Goal: Task Accomplishment & Management: Complete application form

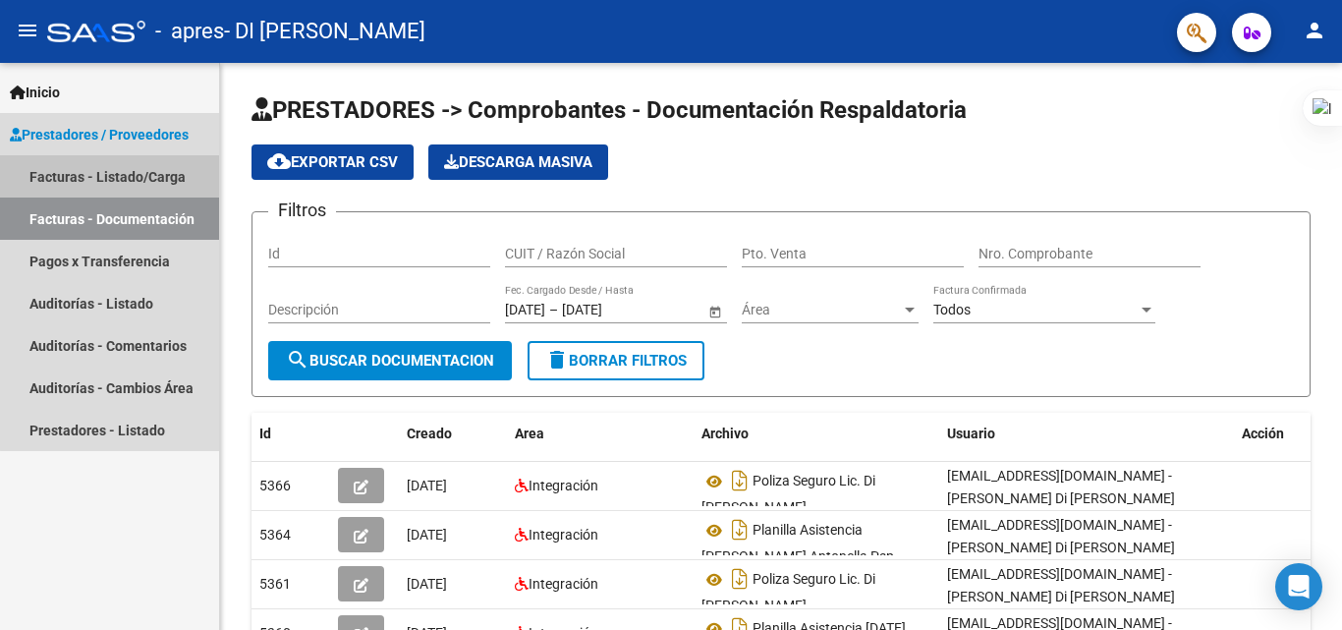
click at [128, 182] on link "Facturas - Listado/Carga" at bounding box center [109, 176] width 219 height 42
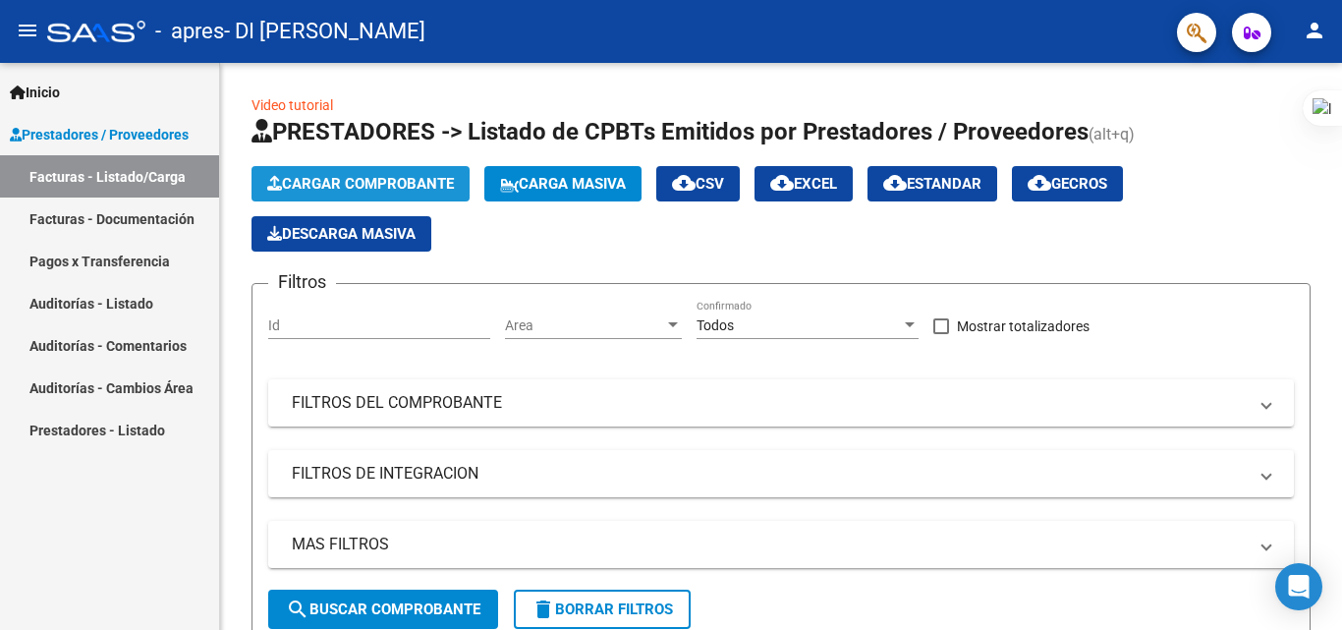
click at [345, 181] on span "Cargar Comprobante" at bounding box center [360, 184] width 187 height 18
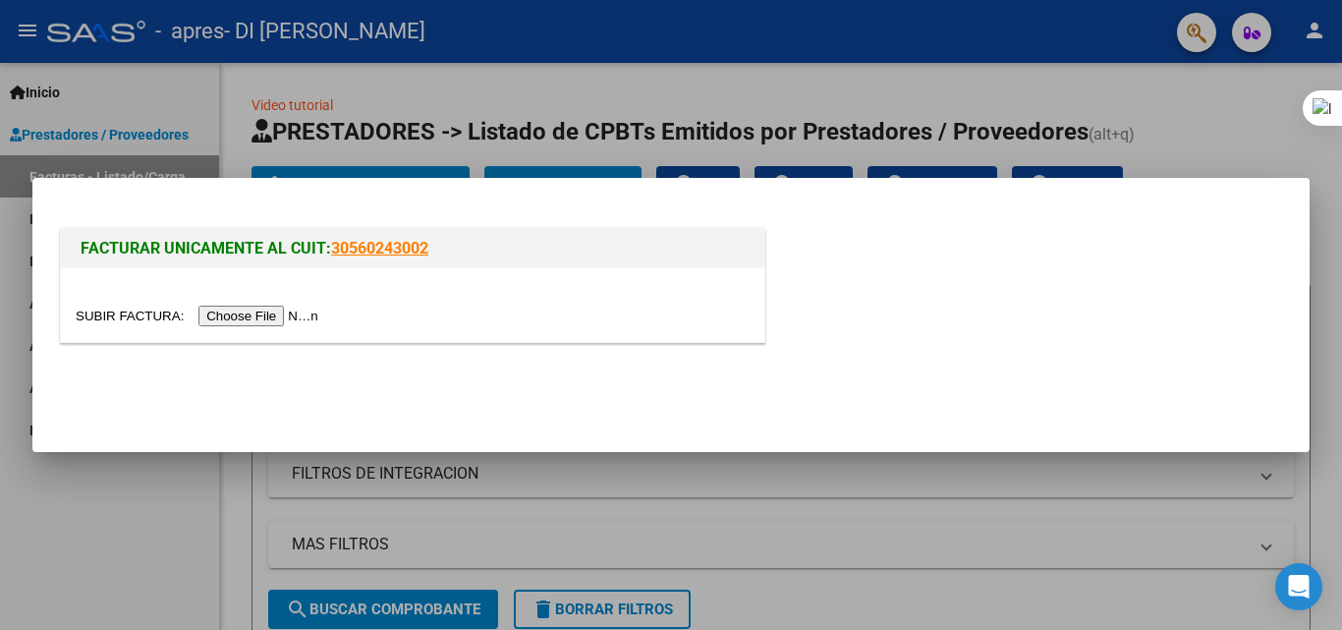
click at [276, 315] on input "file" at bounding box center [200, 316] width 249 height 21
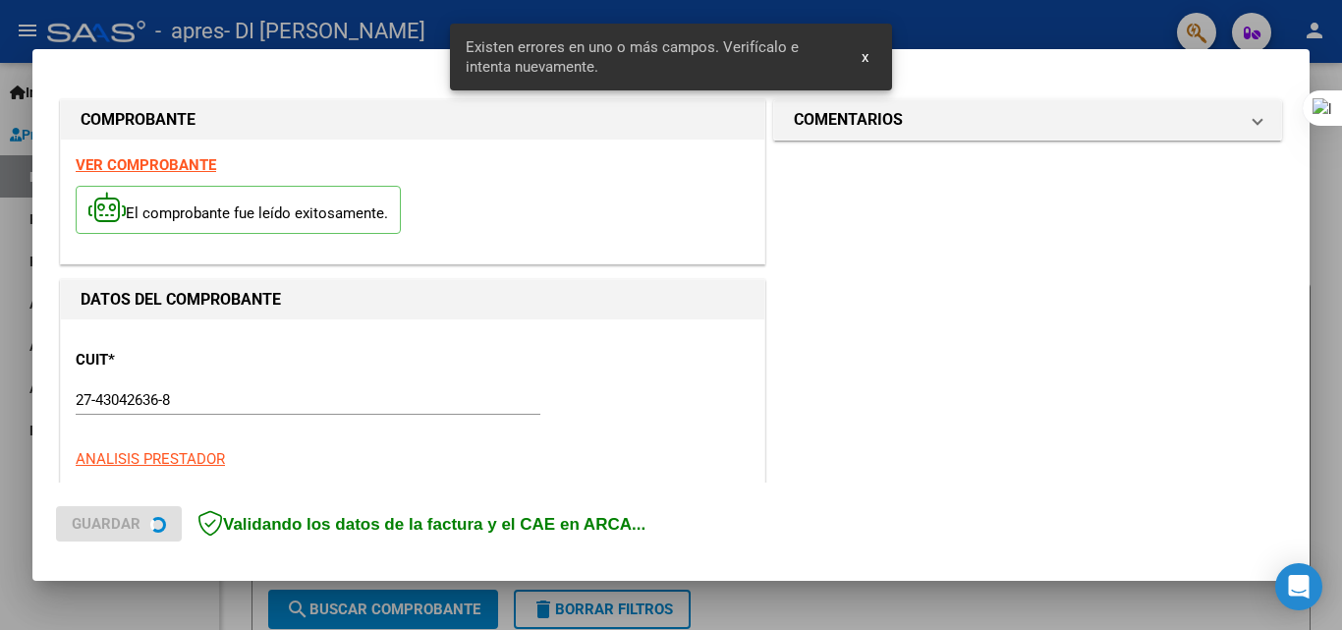
scroll to position [443, 0]
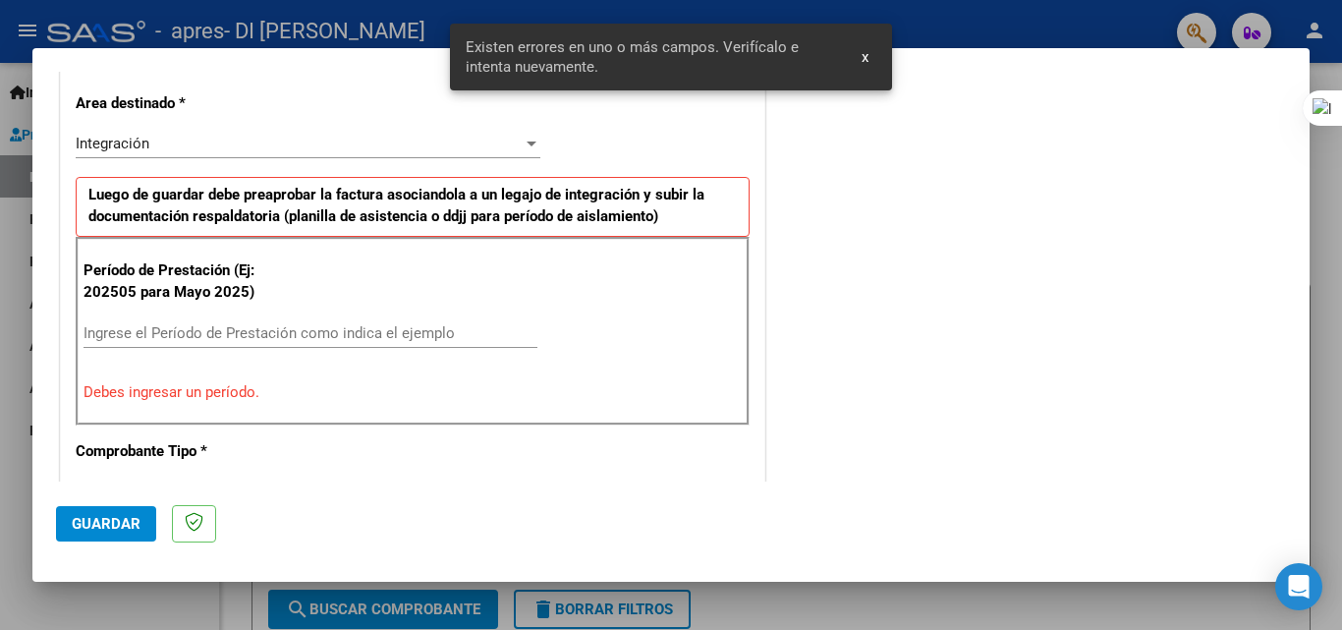
click at [399, 340] on input "Ingrese el Período de Prestación como indica el ejemplo" at bounding box center [311, 333] width 454 height 18
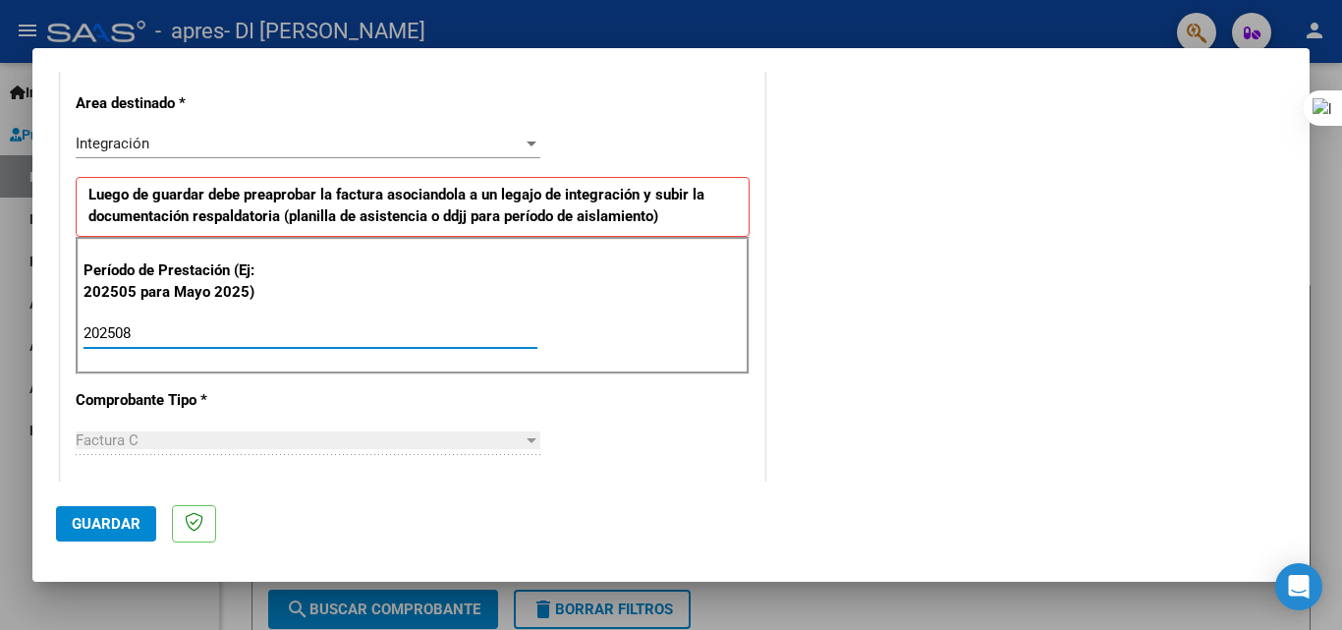
type input "202508"
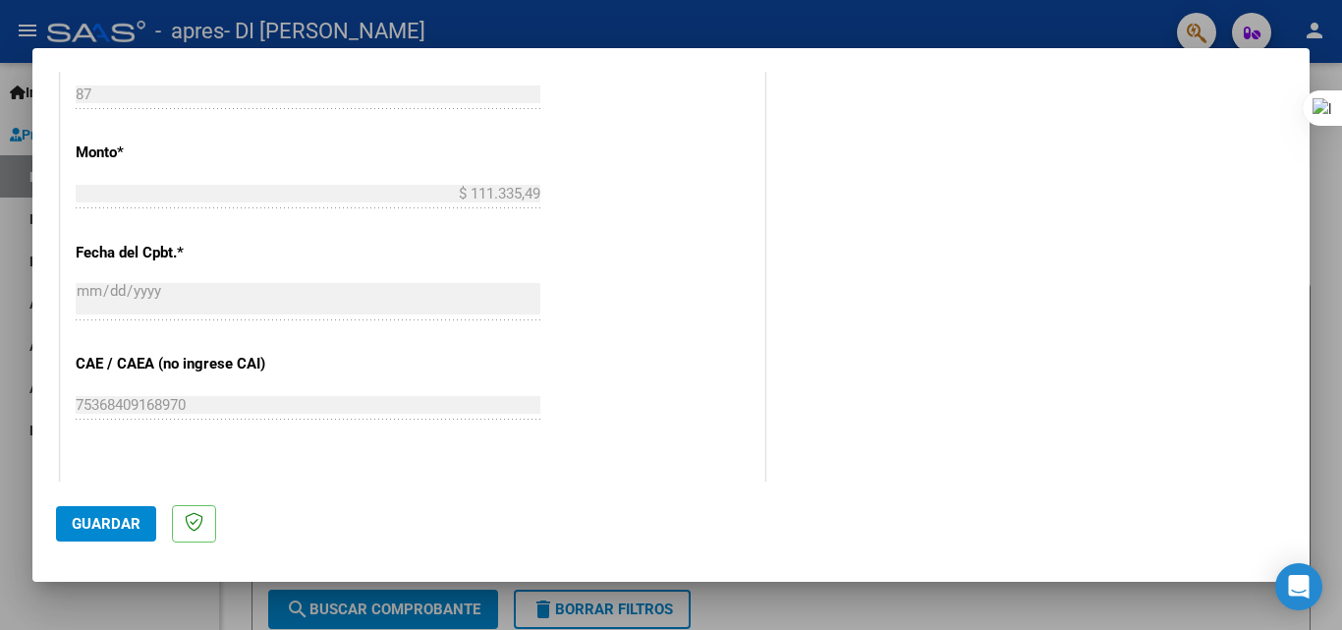
scroll to position [1233, 0]
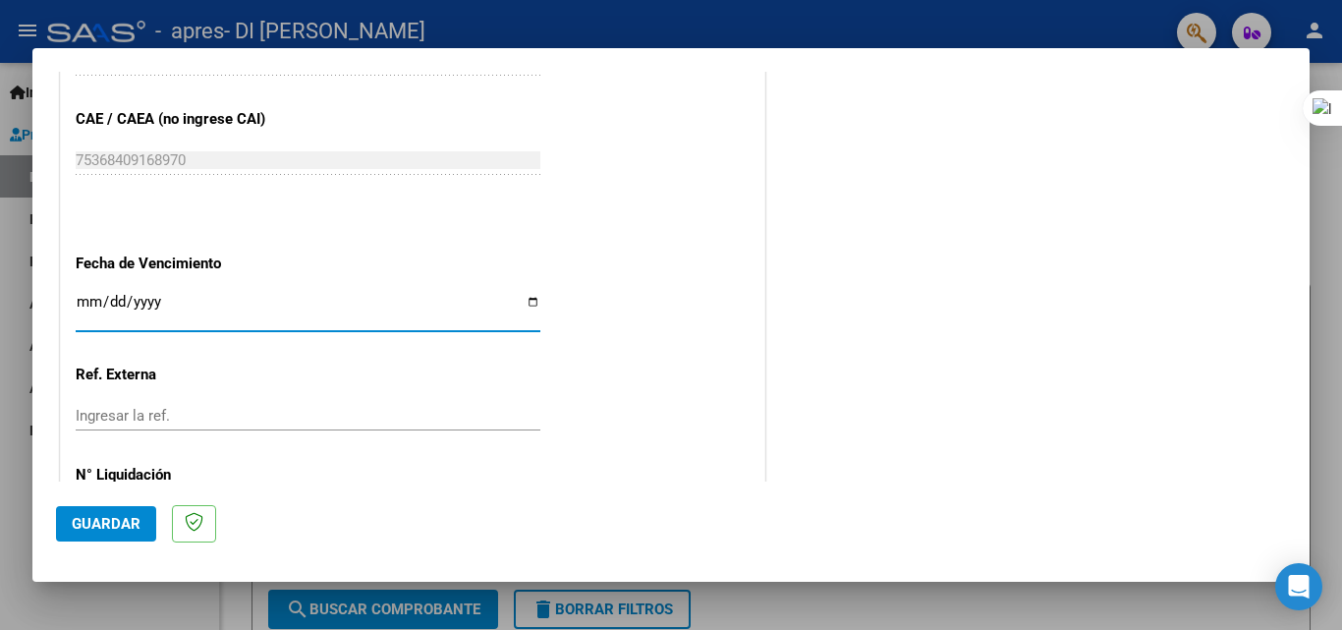
click at [89, 306] on input "Ingresar la fecha" at bounding box center [308, 309] width 465 height 31
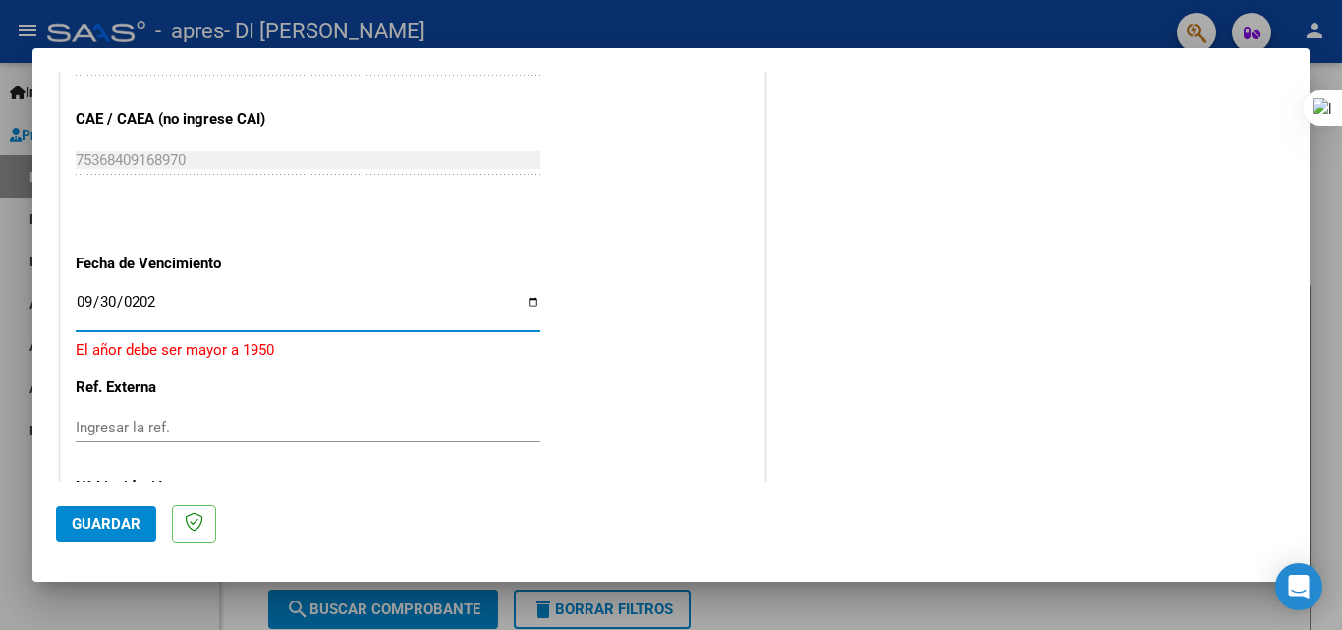
type input "[DATE]"
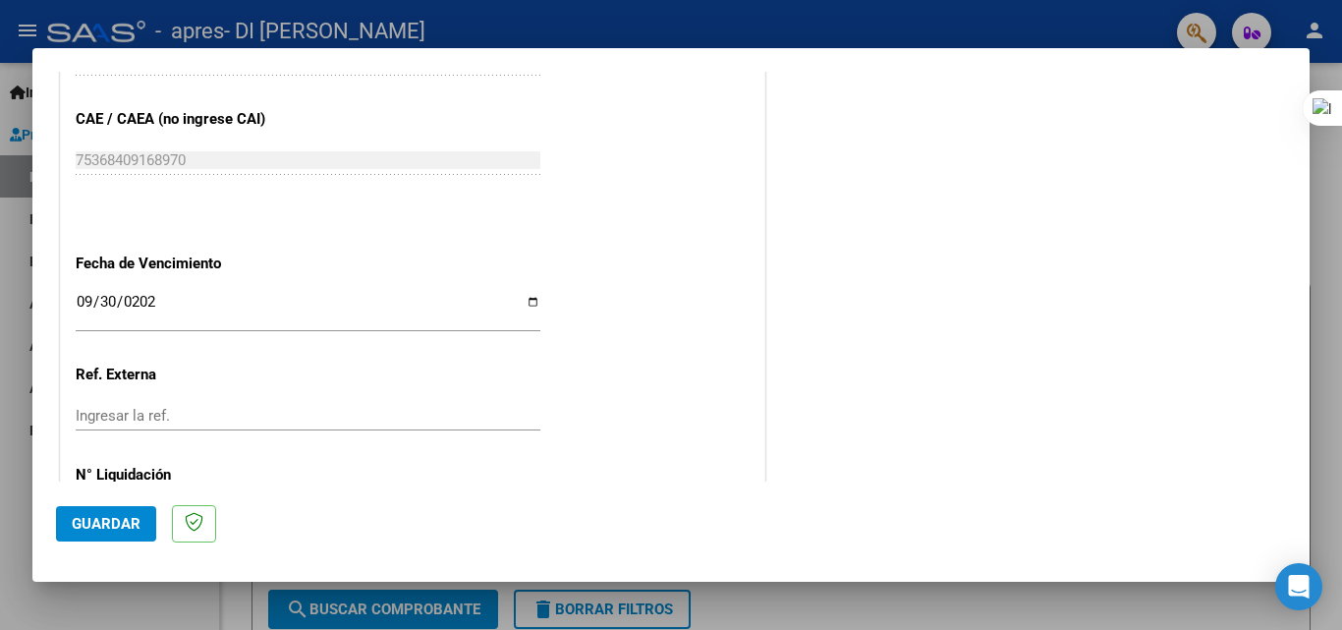
scroll to position [1319, 0]
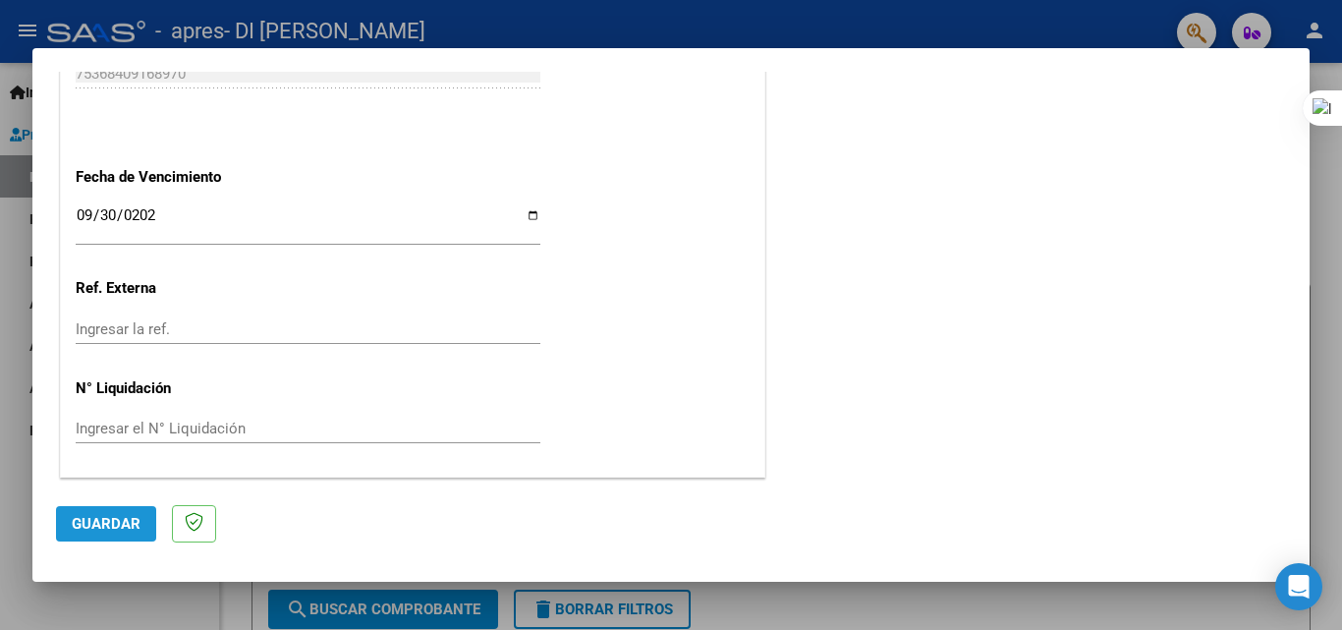
click at [97, 539] on button "Guardar" at bounding box center [106, 523] width 100 height 35
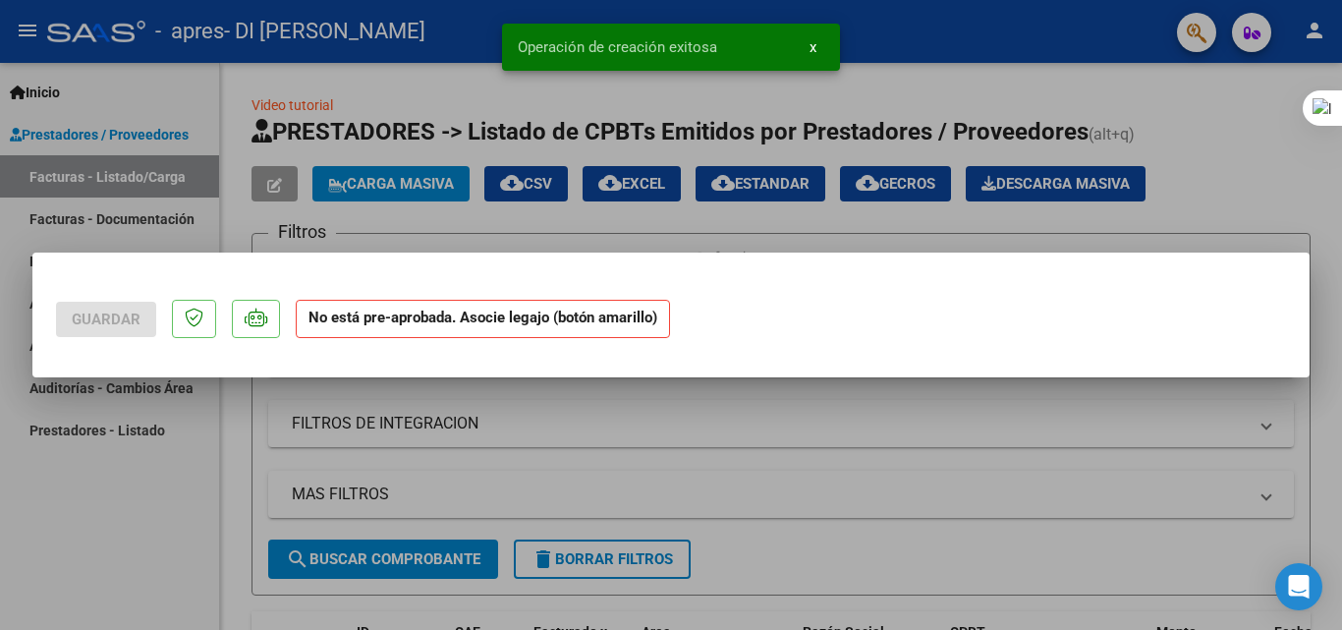
scroll to position [0, 0]
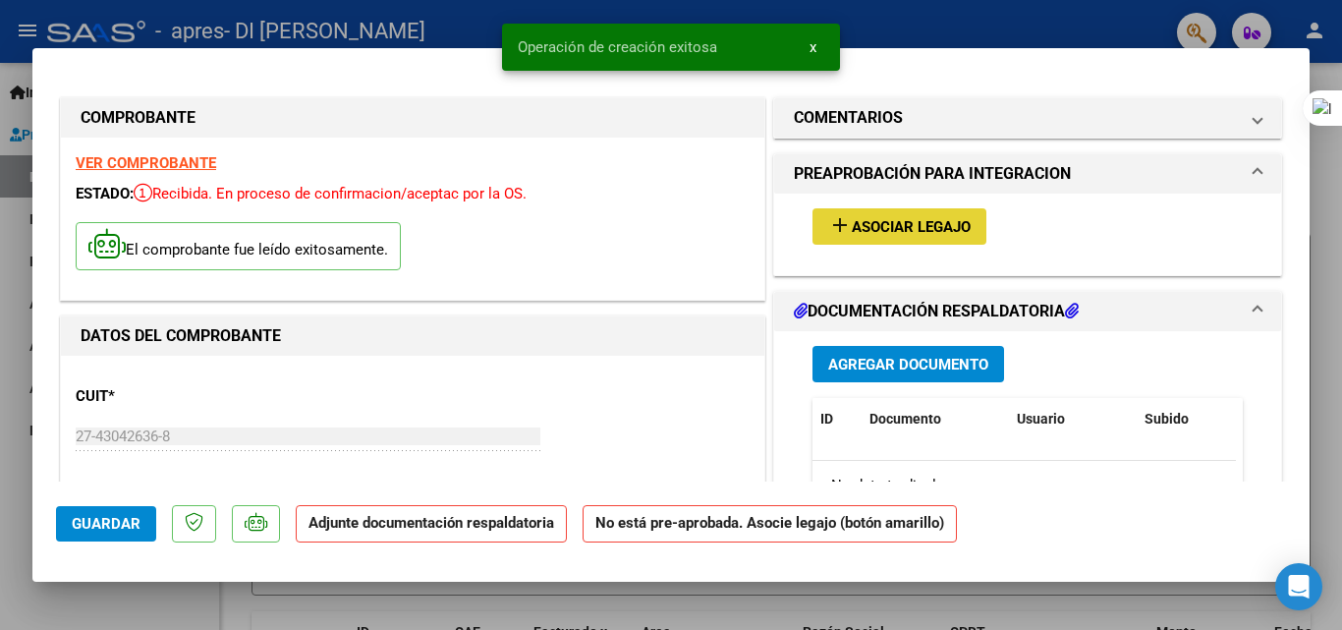
click at [911, 213] on button "add Asociar Legajo" at bounding box center [899, 226] width 174 height 36
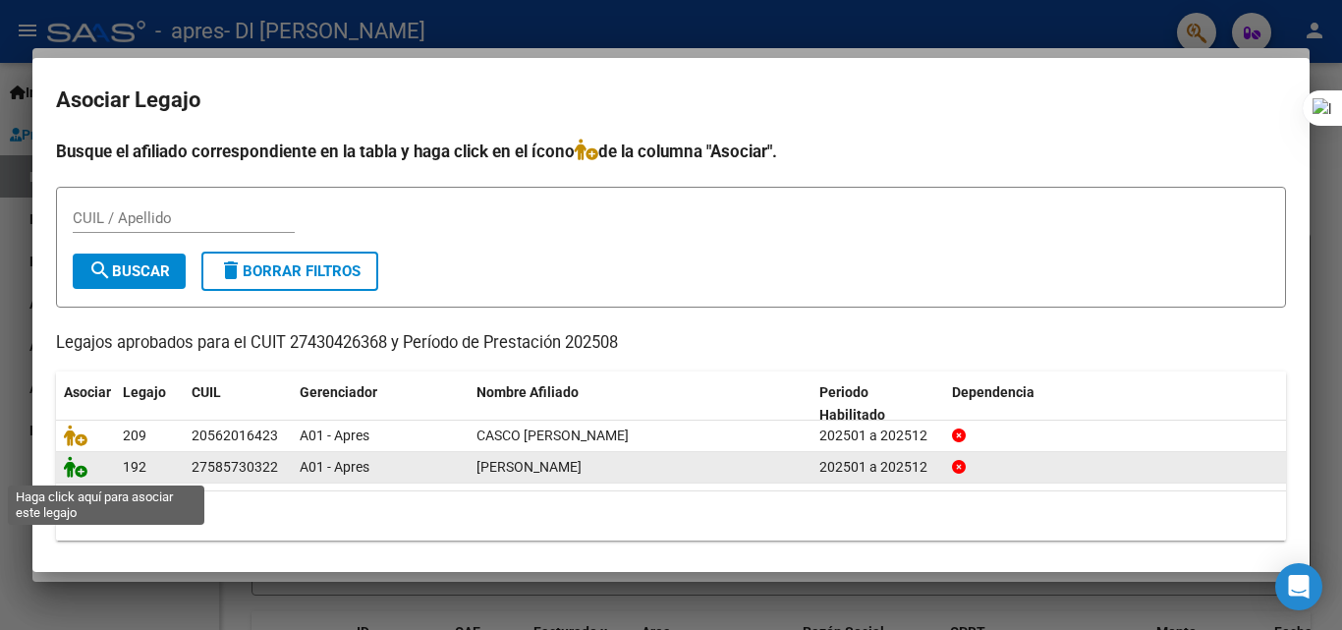
click at [74, 469] on icon at bounding box center [76, 467] width 24 height 22
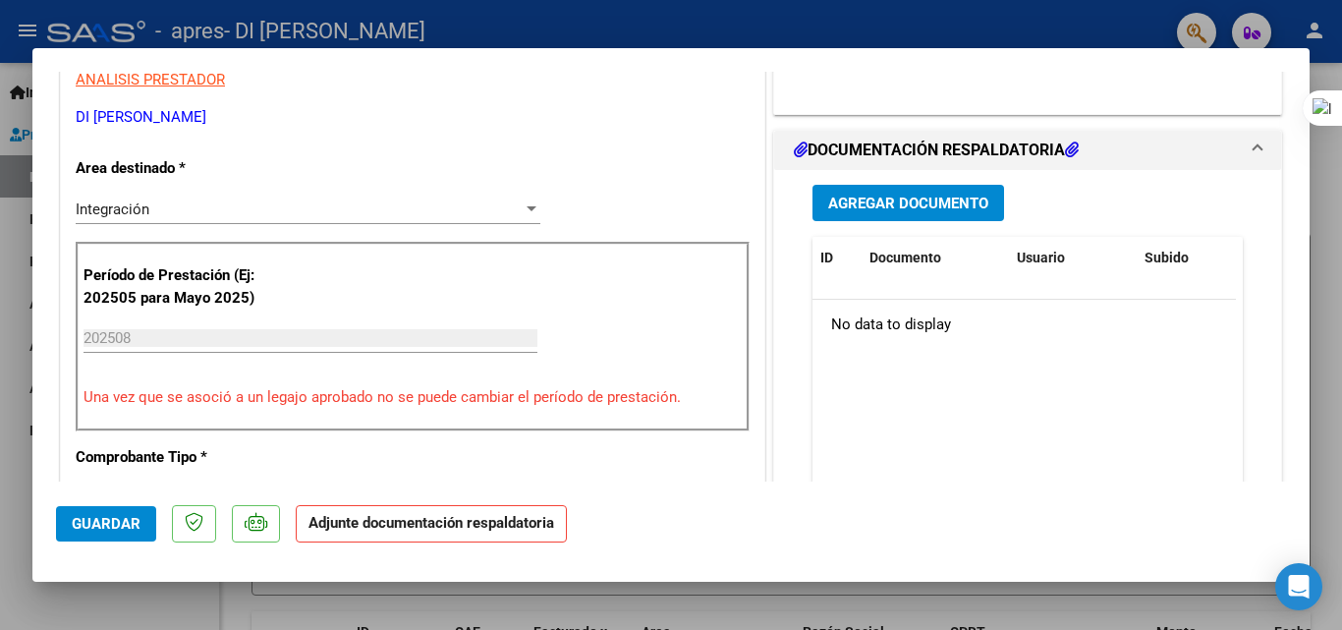
scroll to position [494, 0]
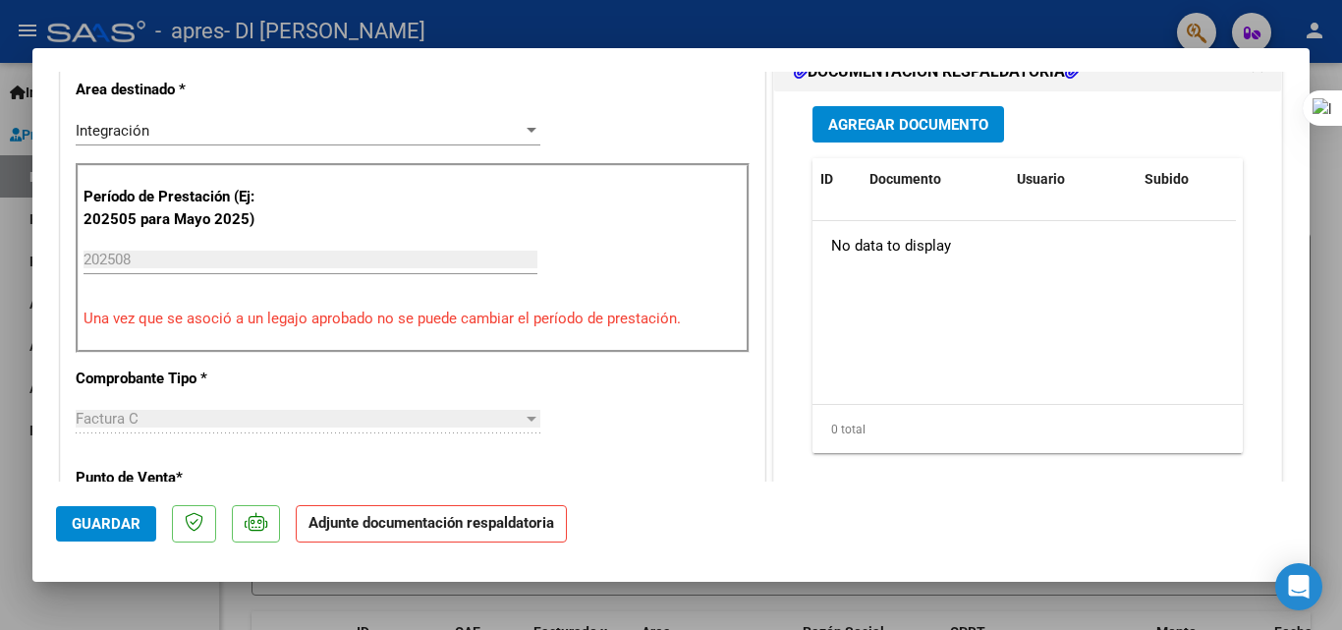
click at [849, 113] on button "Agregar Documento" at bounding box center [908, 124] width 192 height 36
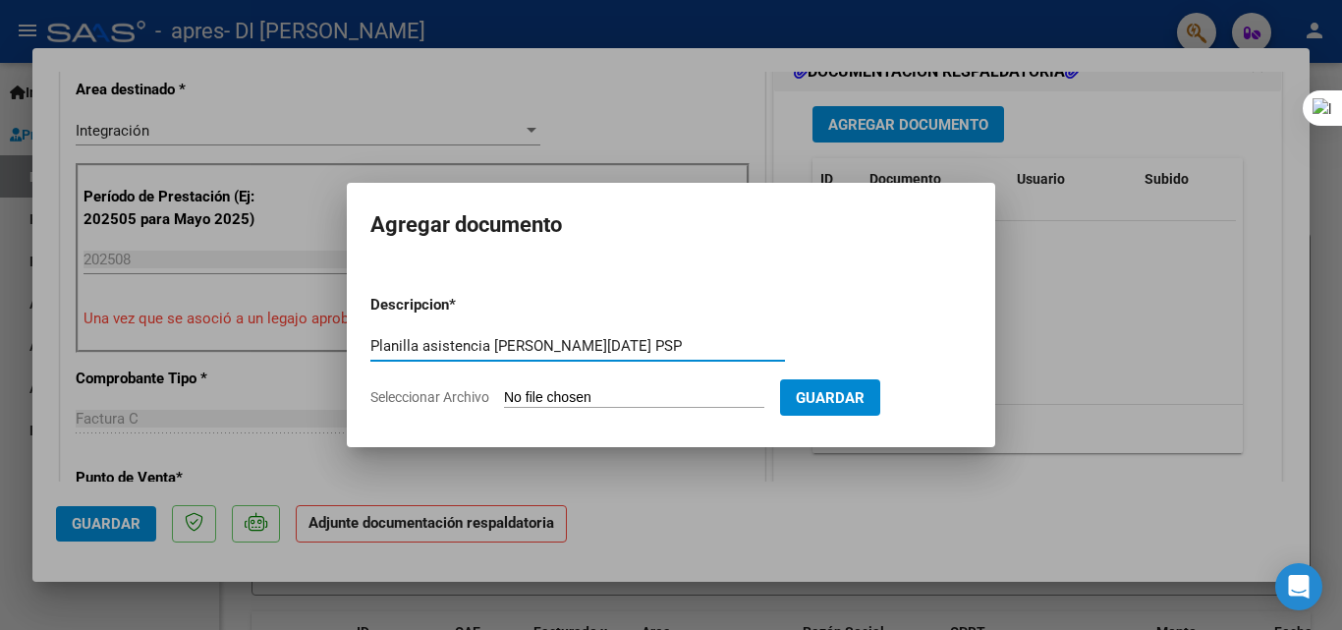
type input "Planilla asistencia [PERSON_NAME][DATE] PSP"
click at [463, 394] on span "Seleccionar Archivo" at bounding box center [429, 397] width 119 height 16
click at [504, 394] on input "Seleccionar Archivo" at bounding box center [634, 398] width 260 height 19
type input "C:\fakepath\Planilla asistencia [PERSON_NAME] [PERSON_NAME][DATE] PSP.pdf"
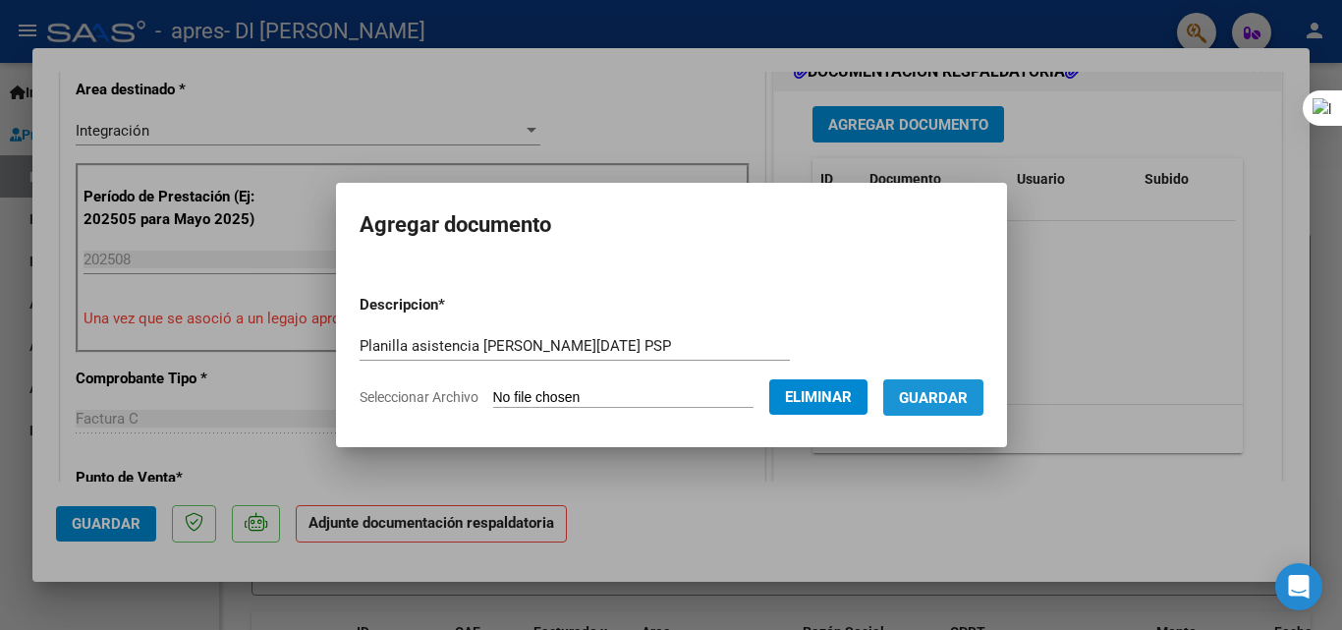
click at [956, 402] on span "Guardar" at bounding box center [933, 398] width 69 height 18
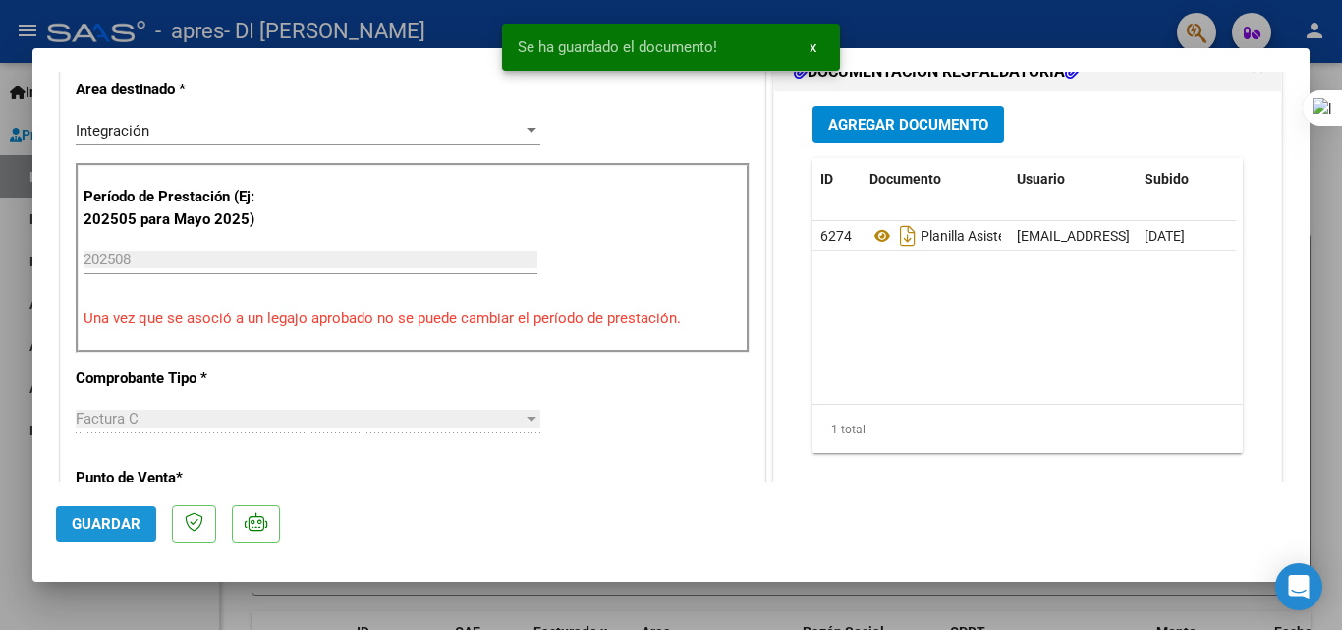
click at [105, 518] on span "Guardar" at bounding box center [106, 524] width 69 height 18
click at [0, 407] on div at bounding box center [671, 315] width 1342 height 630
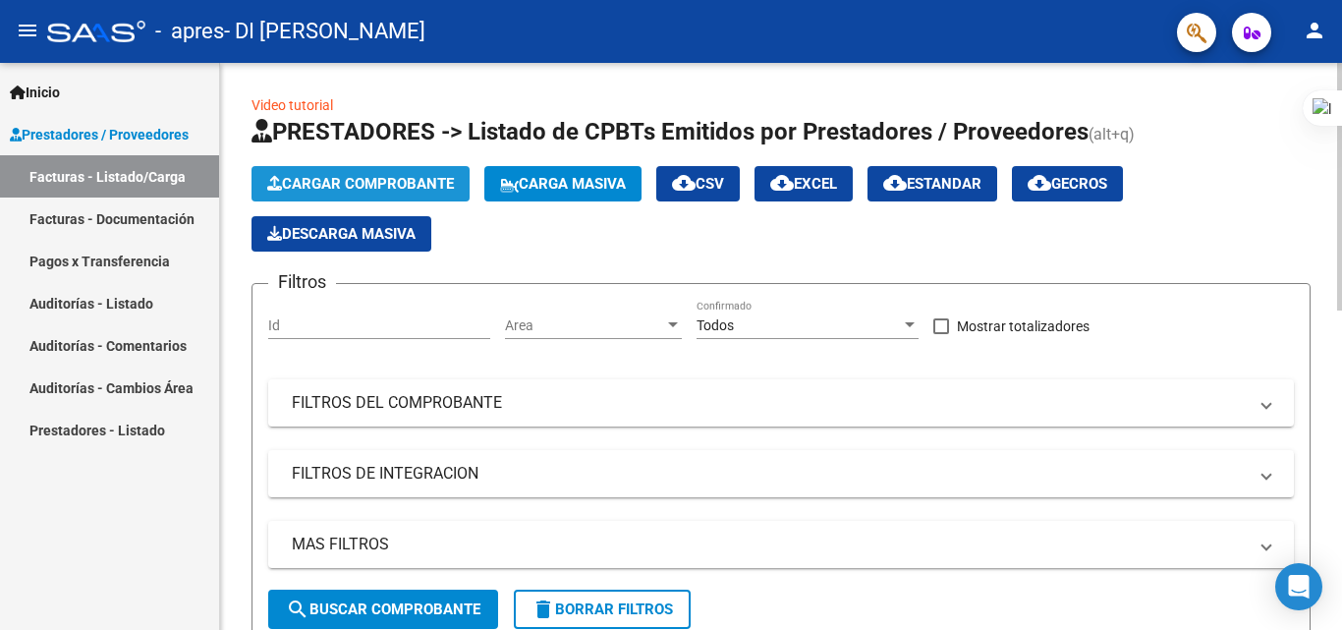
click at [346, 184] on span "Cargar Comprobante" at bounding box center [360, 184] width 187 height 18
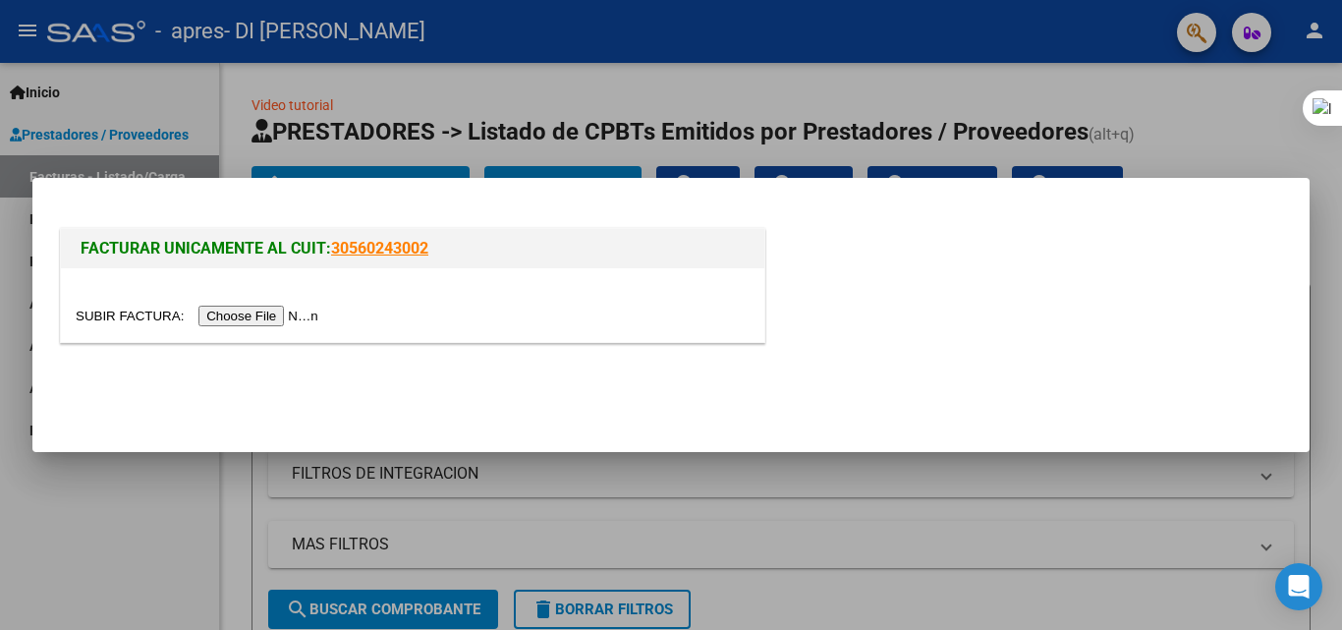
click at [284, 315] on input "file" at bounding box center [200, 316] width 249 height 21
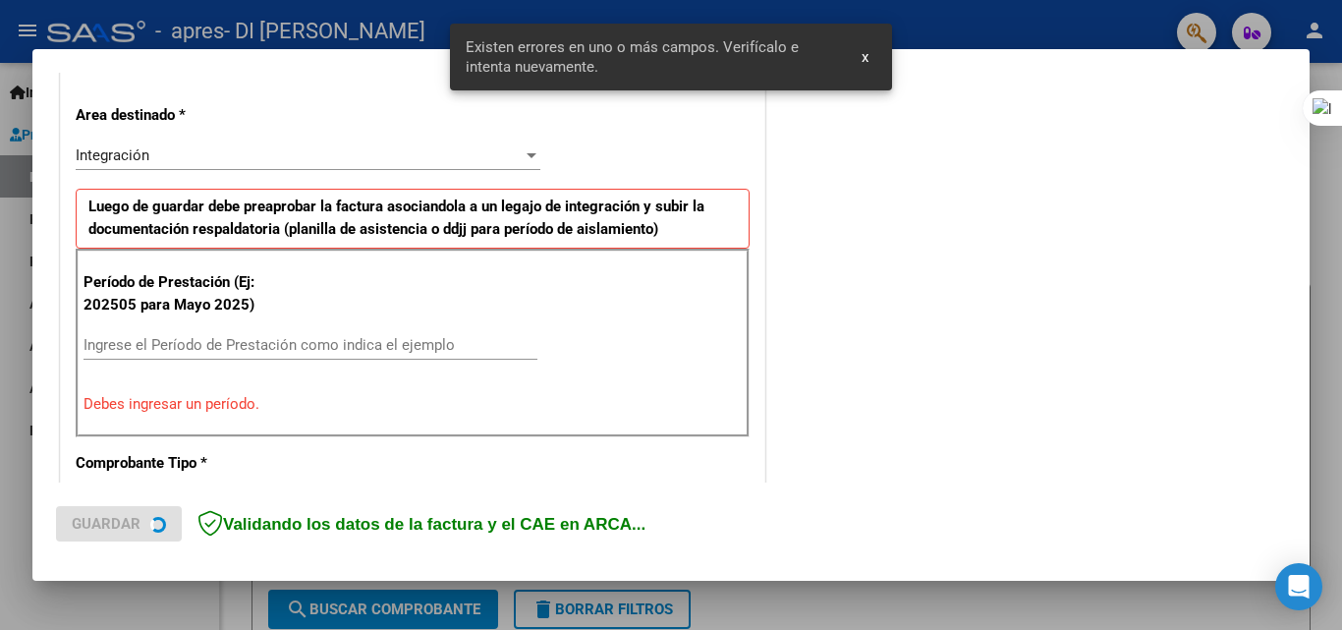
scroll to position [443, 0]
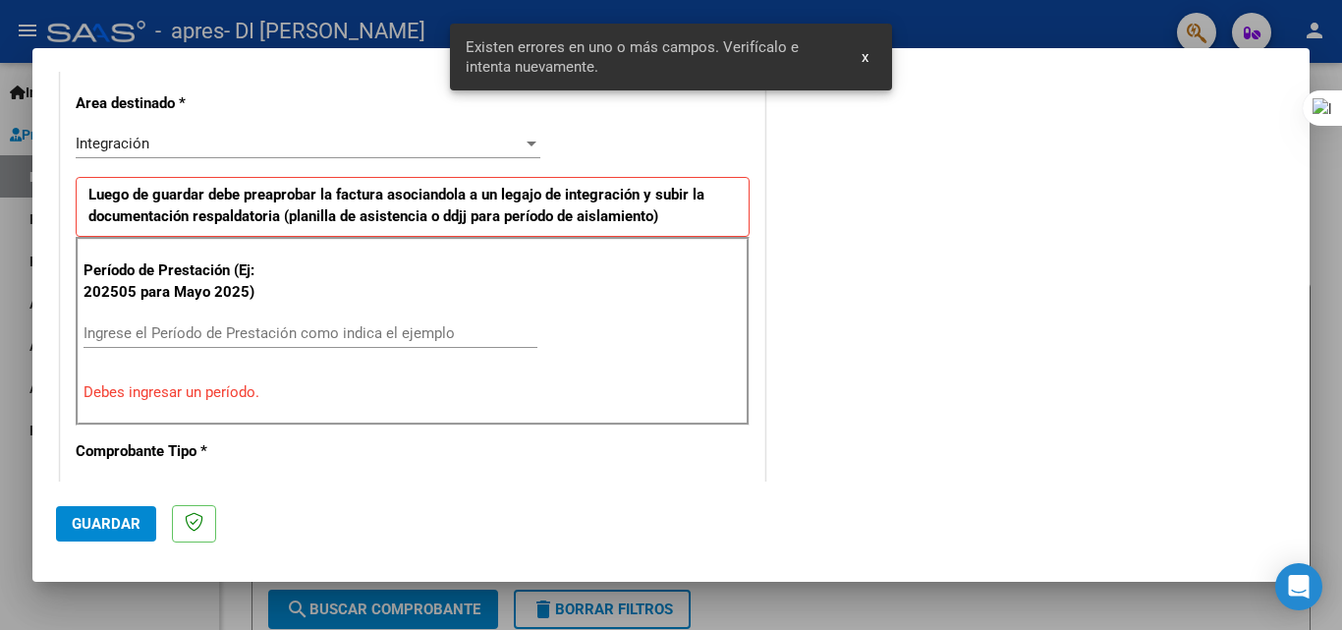
click at [345, 335] on input "Ingrese el Período de Prestación como indica el ejemplo" at bounding box center [311, 333] width 454 height 18
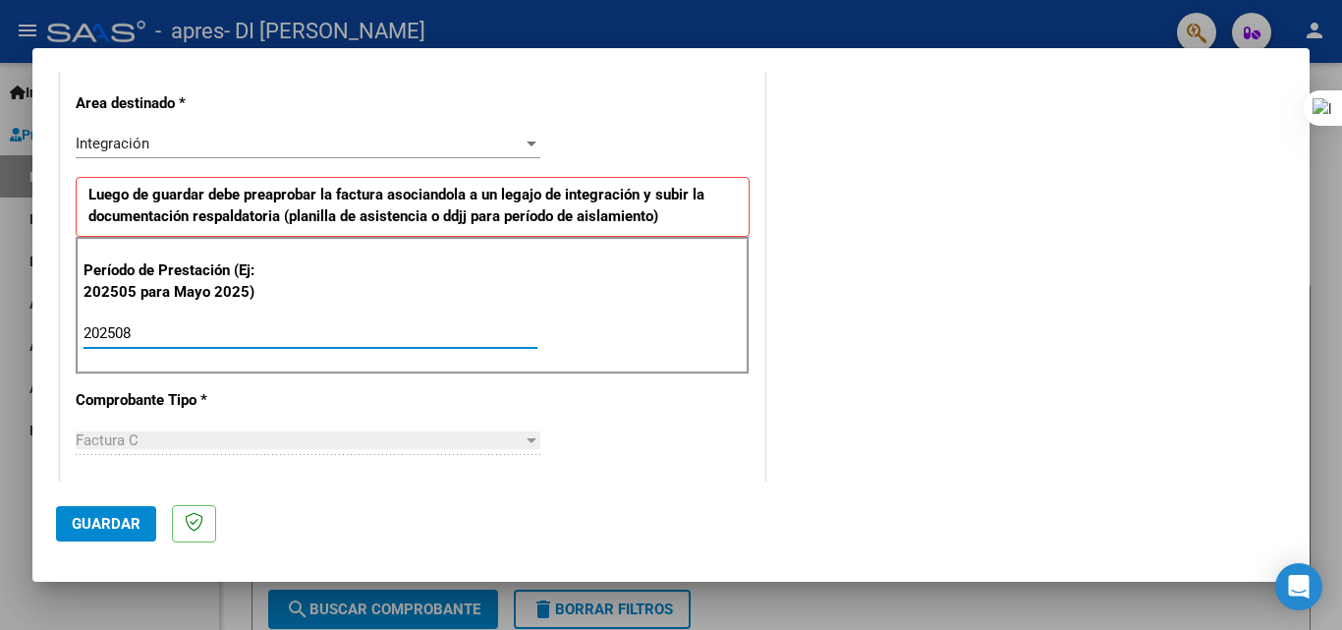
type input "202508"
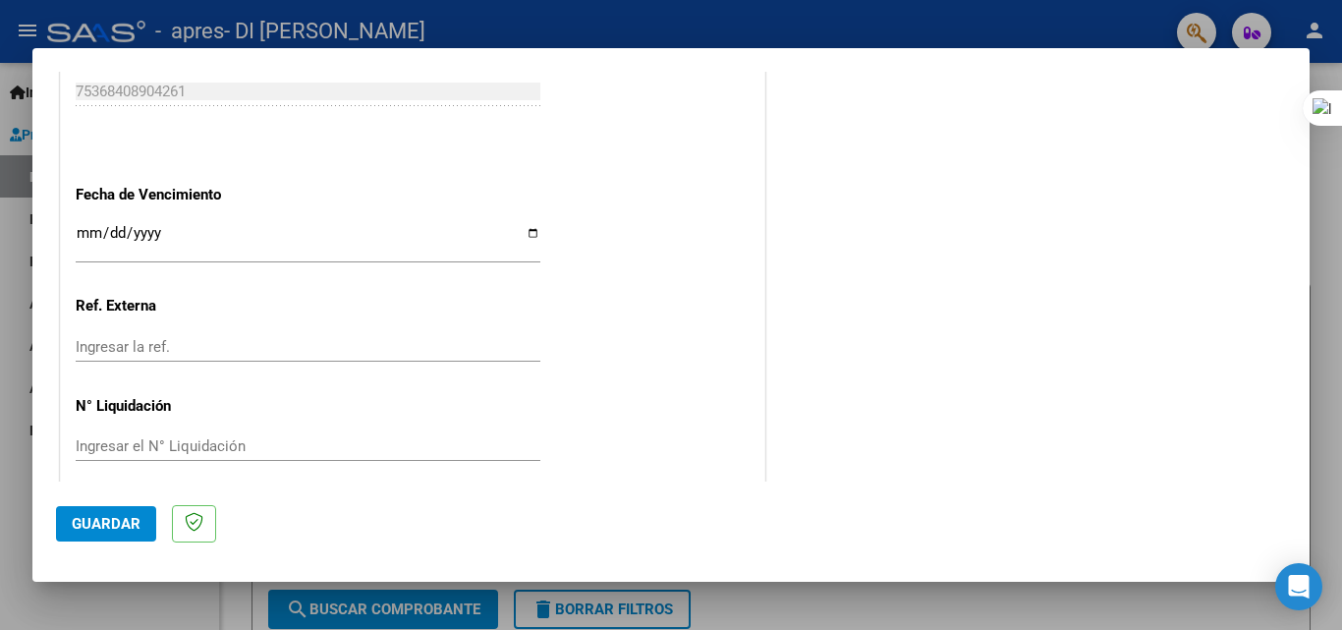
scroll to position [1319, 0]
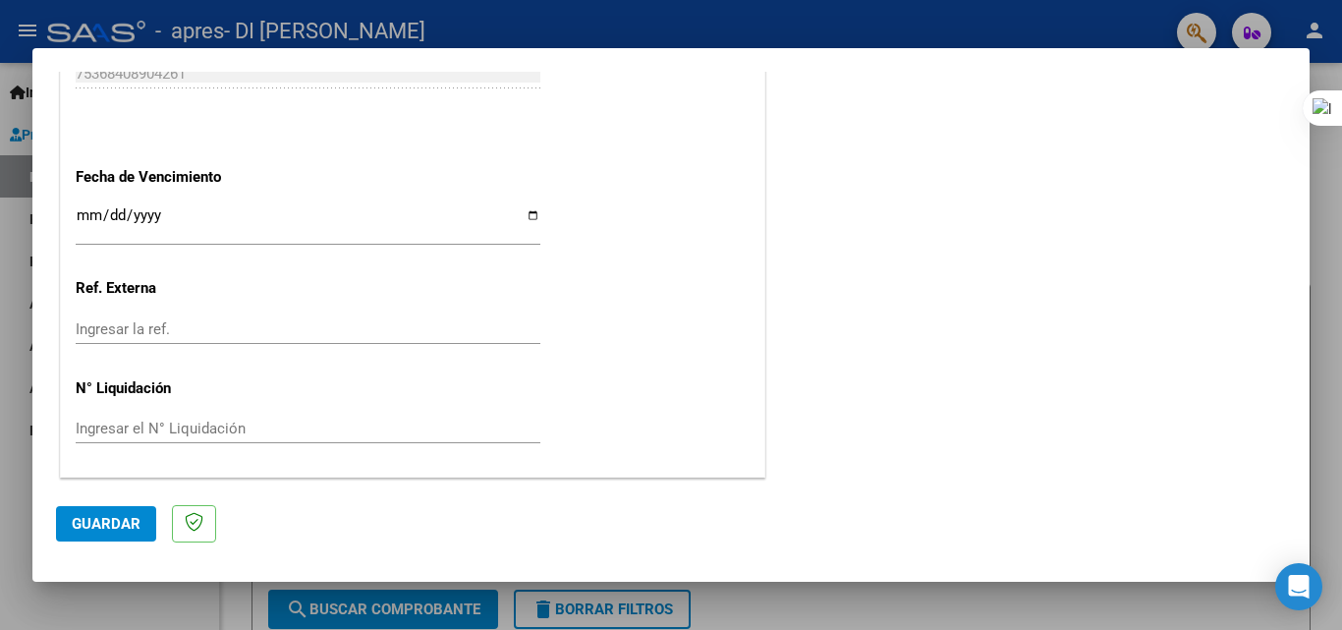
click at [86, 214] on input "Ingresar la fecha" at bounding box center [308, 222] width 465 height 31
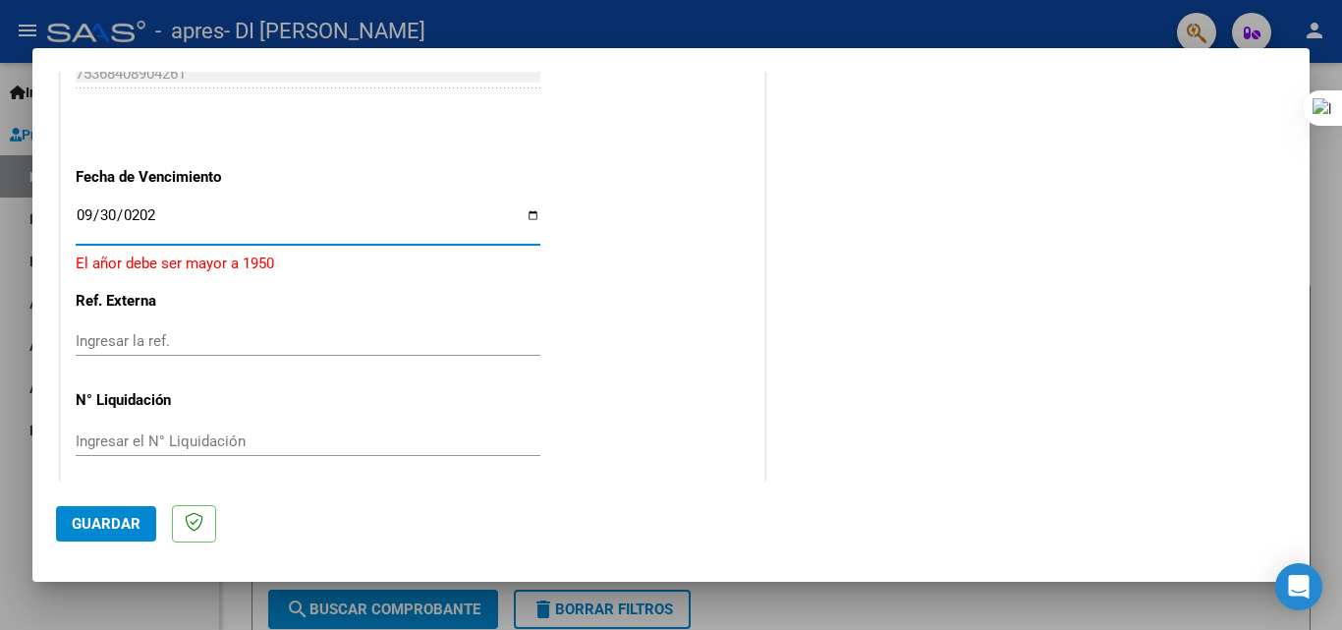
type input "[DATE]"
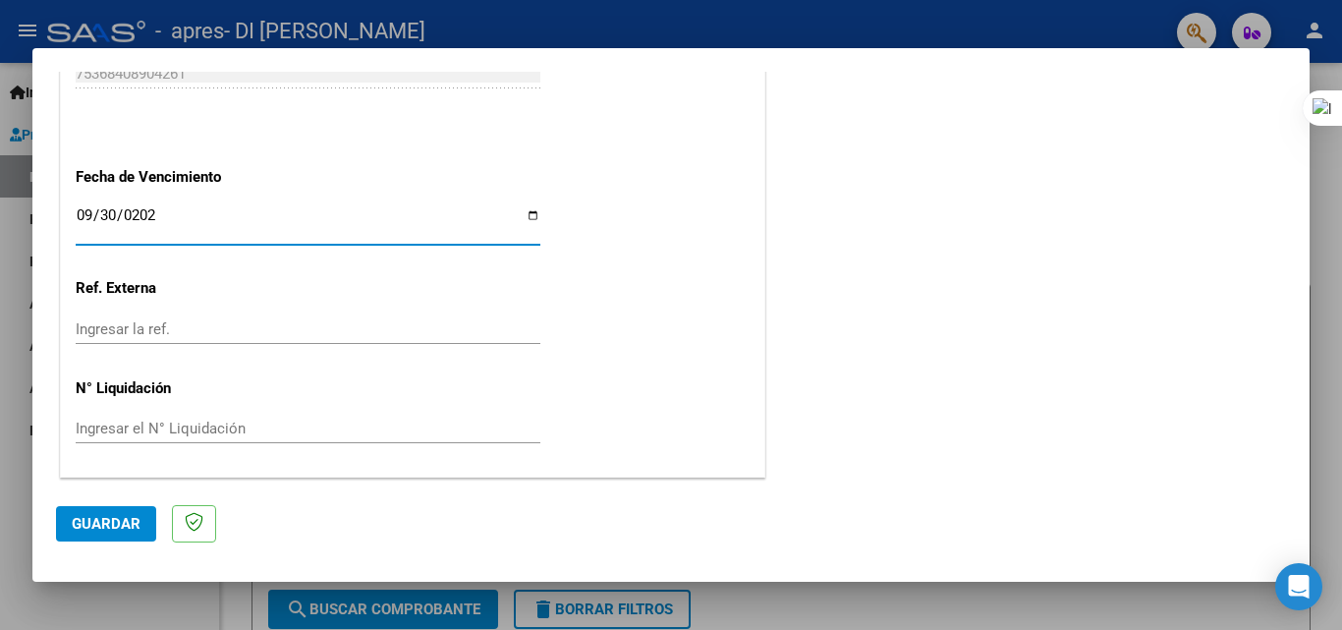
click at [115, 531] on span "Guardar" at bounding box center [106, 524] width 69 height 18
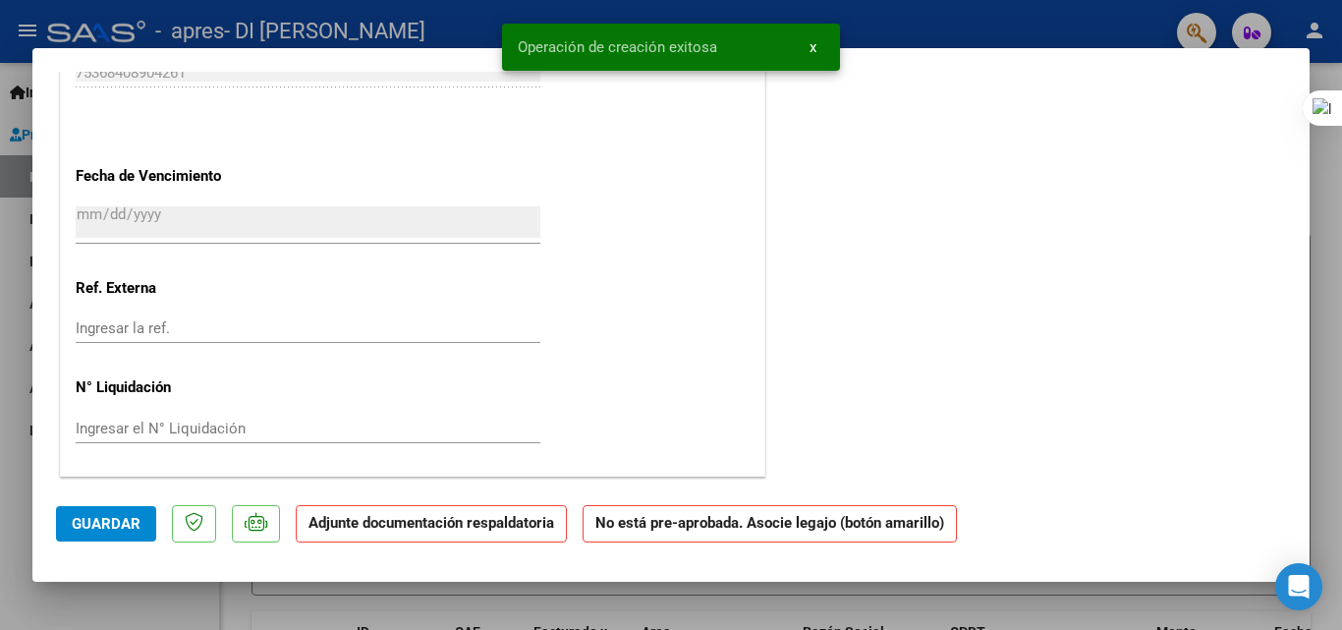
scroll to position [0, 0]
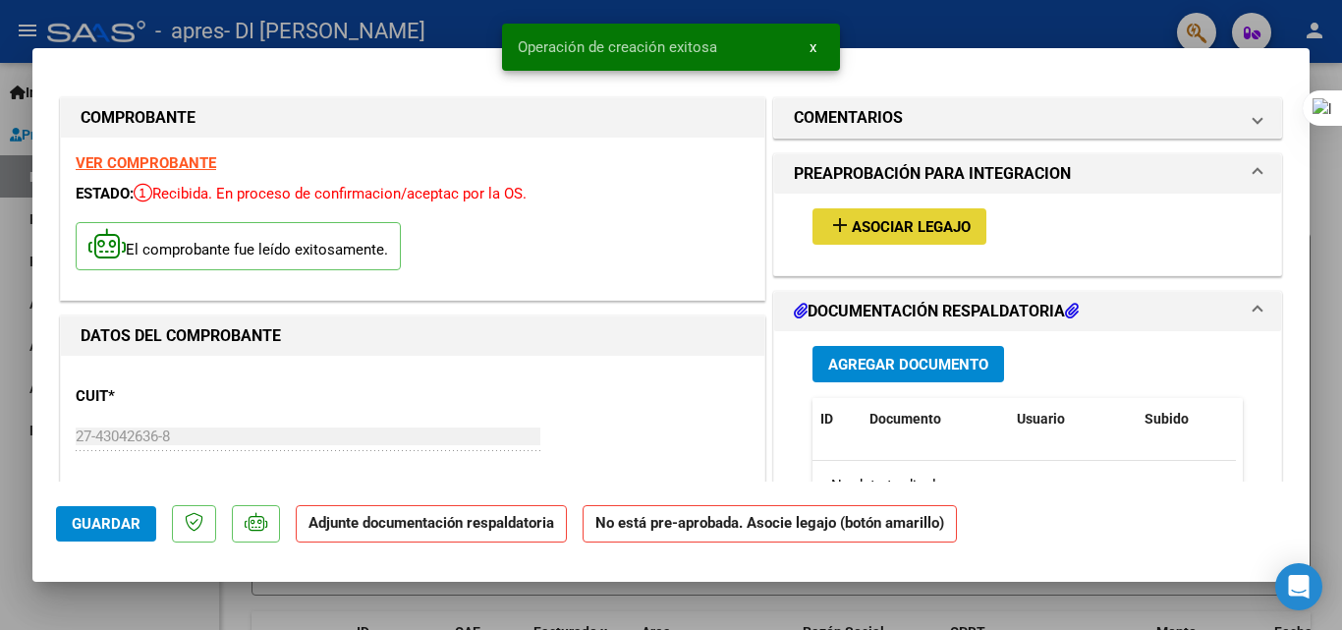
click at [880, 219] on span "Asociar Legajo" at bounding box center [911, 227] width 119 height 18
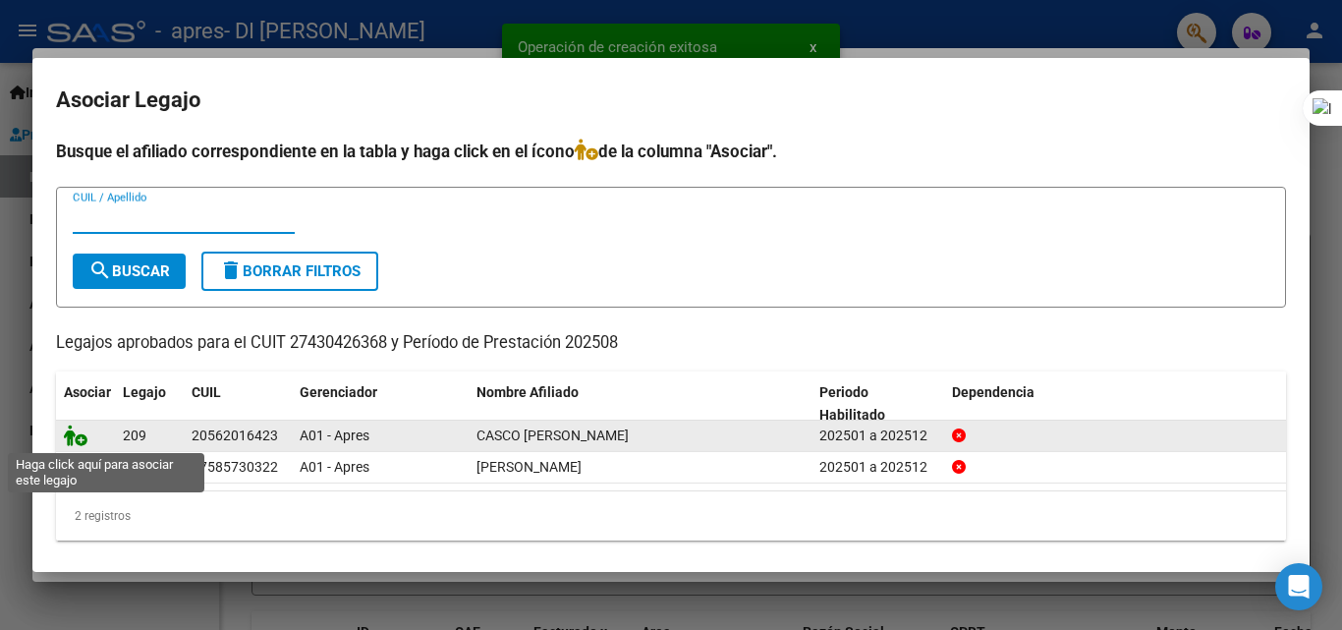
click at [78, 437] on icon at bounding box center [76, 435] width 24 height 22
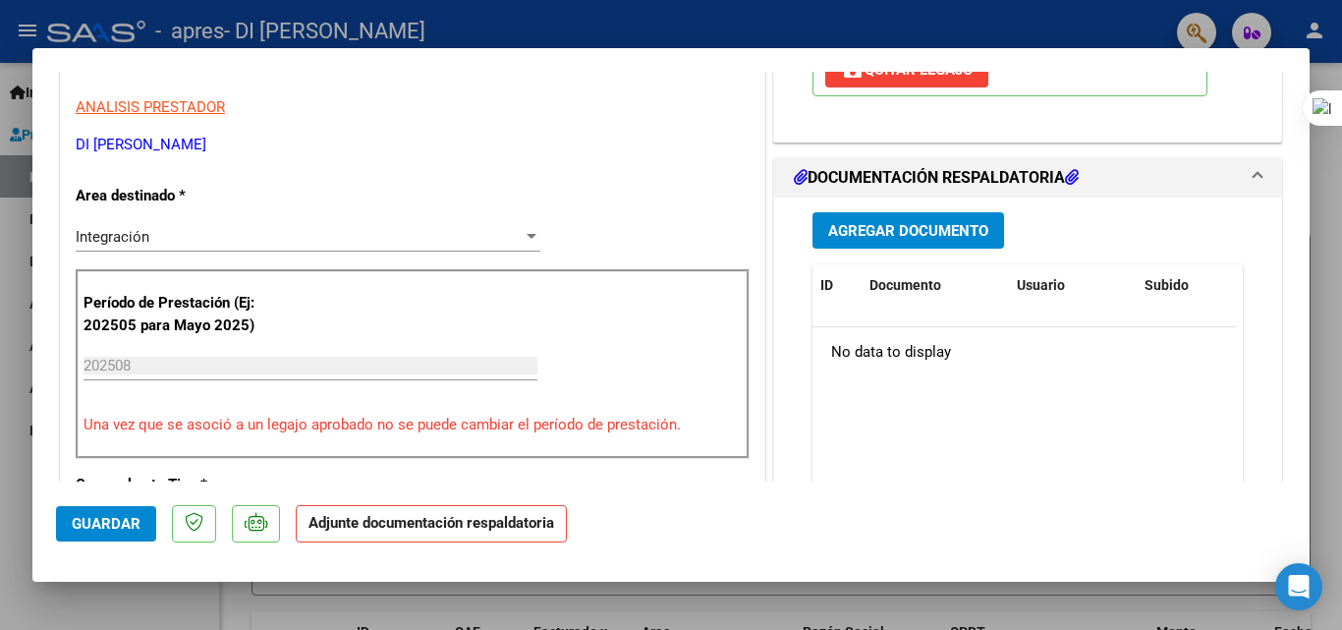
scroll to position [356, 0]
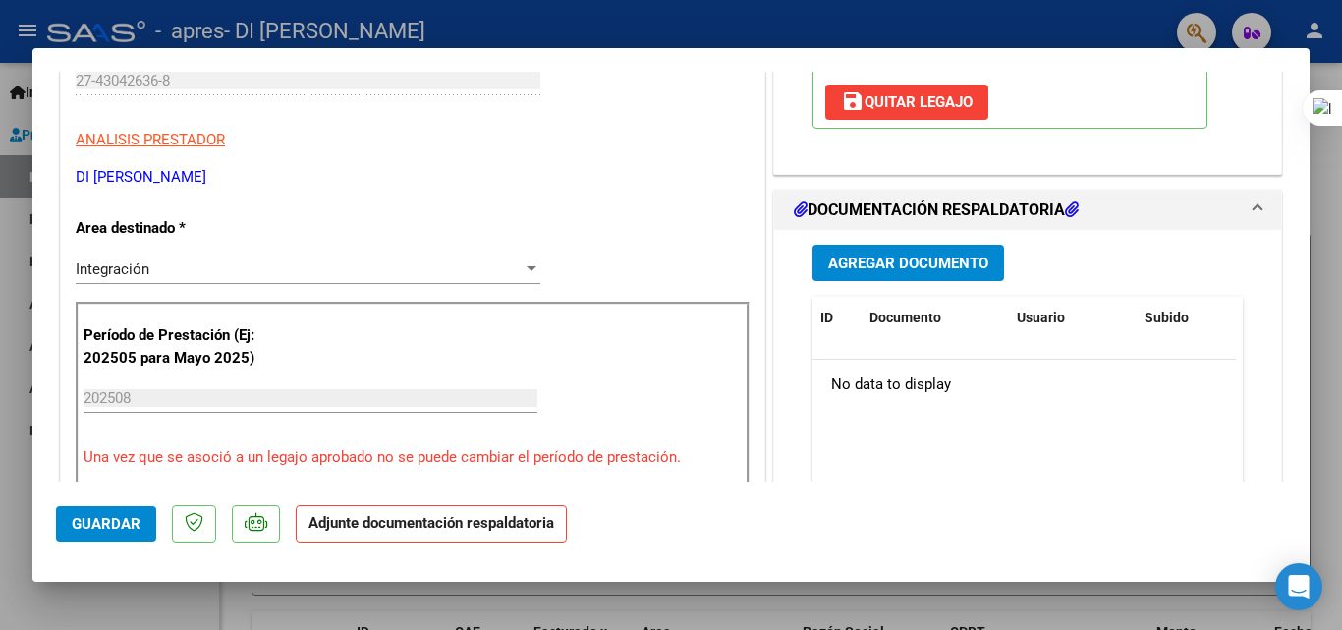
click at [959, 264] on span "Agregar Documento" at bounding box center [908, 263] width 160 height 18
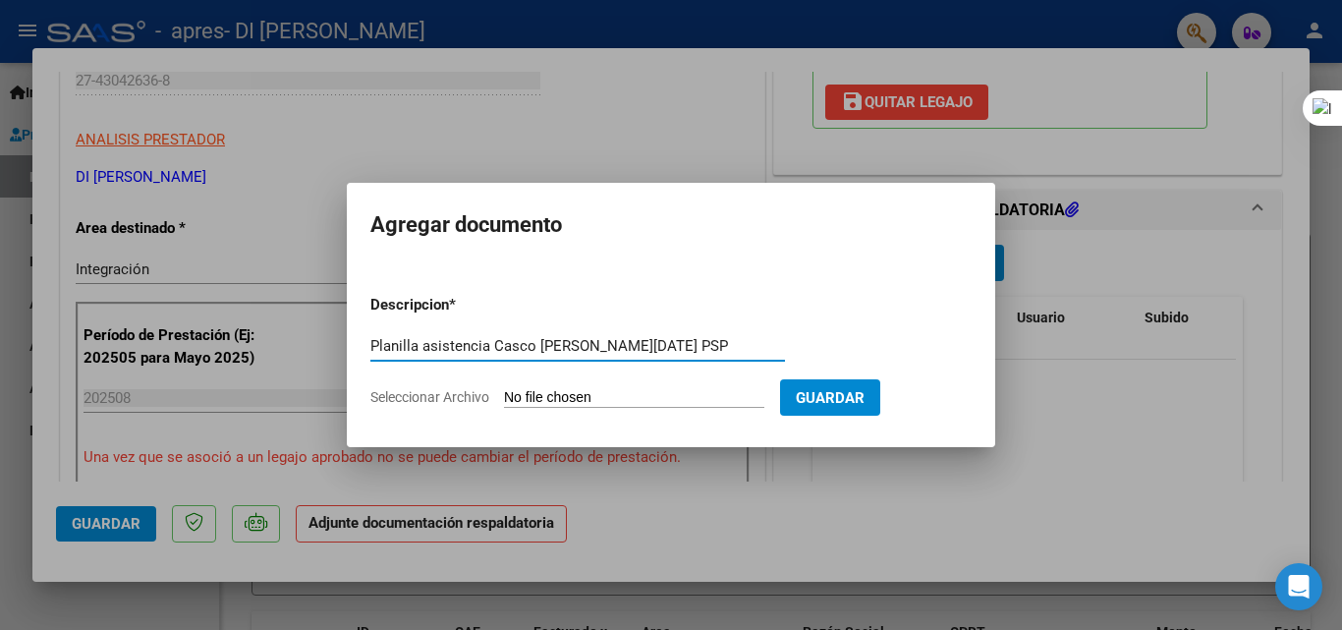
type input "Planilla asistencia Casco [PERSON_NAME][DATE] PSP"
click at [424, 395] on span "Seleccionar Archivo" at bounding box center [429, 397] width 119 height 16
click at [504, 395] on input "Seleccionar Archivo" at bounding box center [634, 398] width 260 height 19
type input "C:\fakepath\Planilla asistencia Casco [PERSON_NAME][DATE] PSP.pdf"
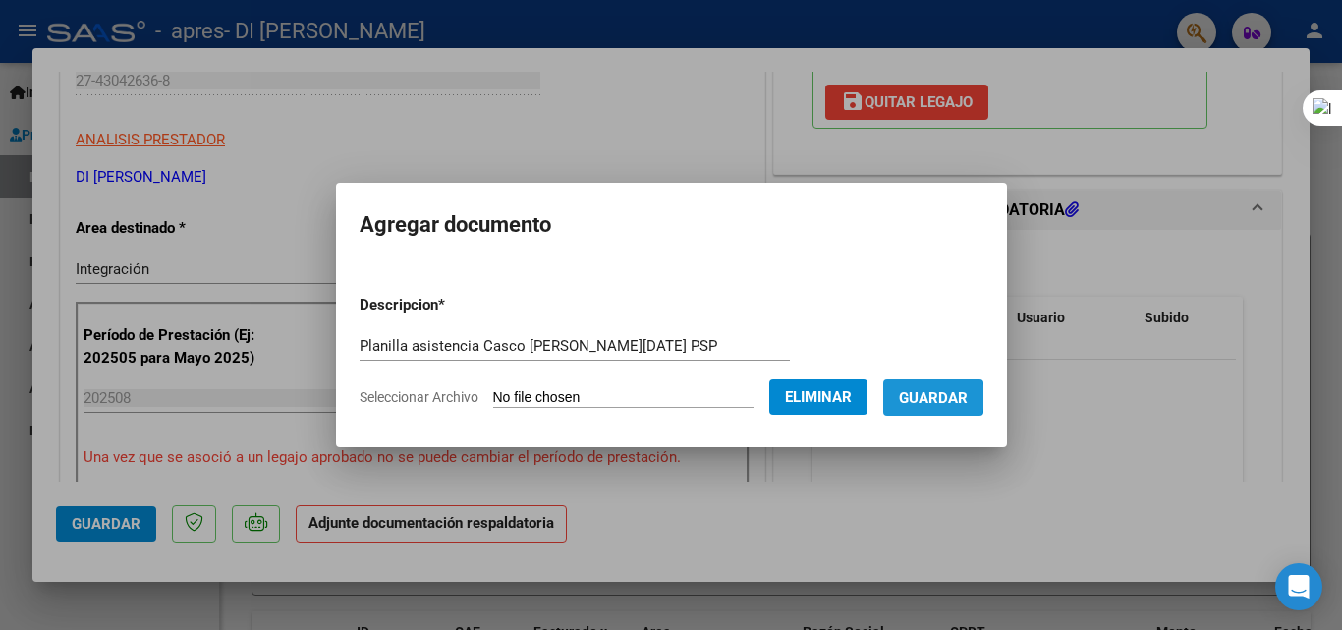
click at [942, 397] on span "Guardar" at bounding box center [933, 398] width 69 height 18
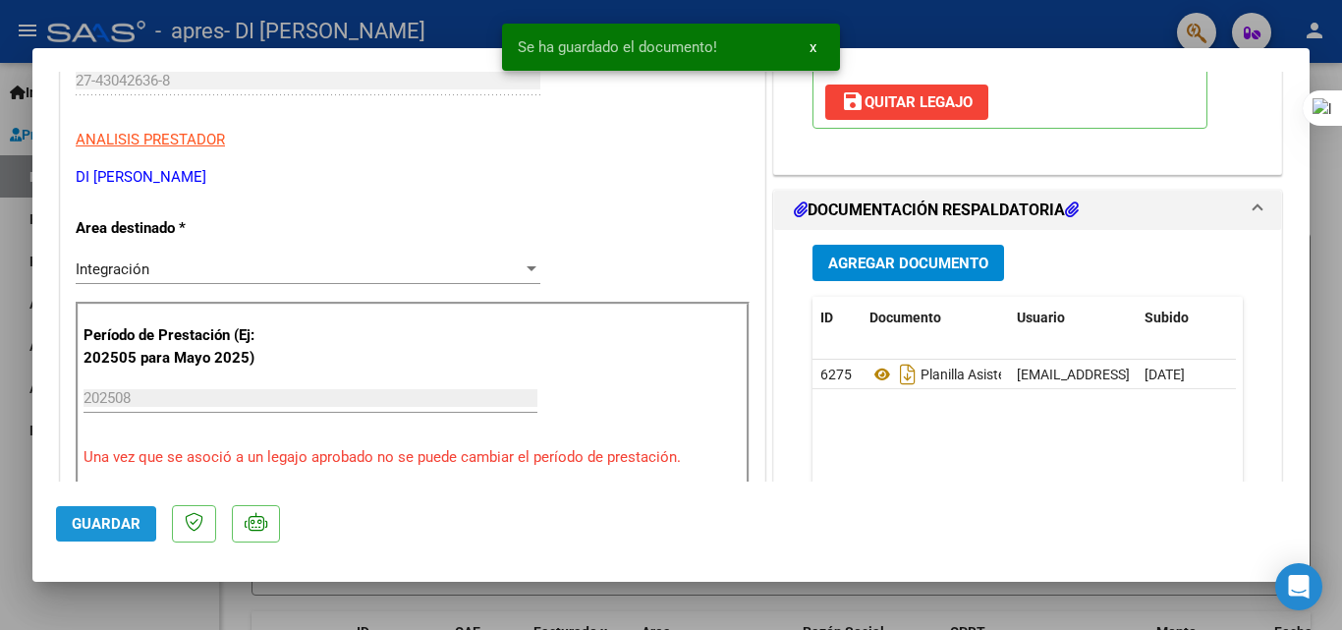
click at [86, 524] on span "Guardar" at bounding box center [106, 524] width 69 height 18
